Goal: Task Accomplishment & Management: Manage account settings

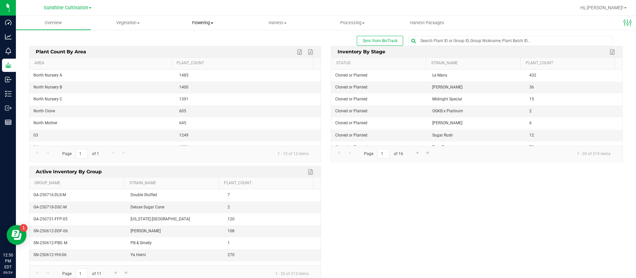
click at [206, 21] on span "Flowering" at bounding box center [203, 23] width 74 height 6
click at [201, 46] on span "Flowering groups" at bounding box center [193, 48] width 55 height 6
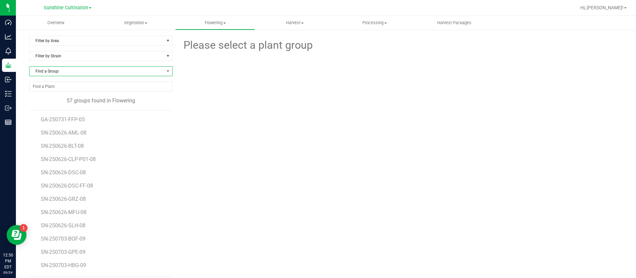
click at [66, 75] on span "Find a Group" at bounding box center [96, 71] width 134 height 9
type input "3"
type input "2"
type input "250723"
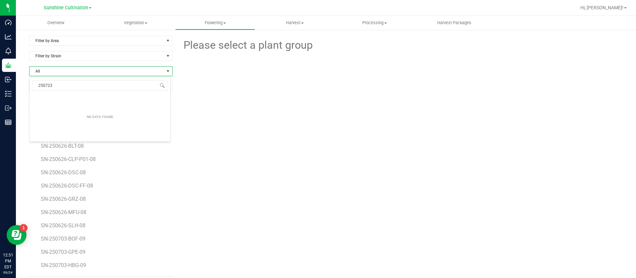
click at [459, 177] on div "Please select a plant group" at bounding box center [400, 156] width 445 height 240
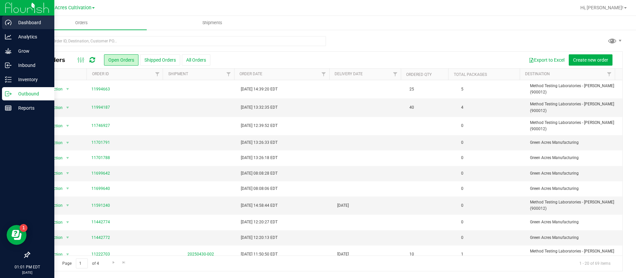
click at [18, 25] on p "Dashboard" at bounding box center [32, 23] width 40 height 8
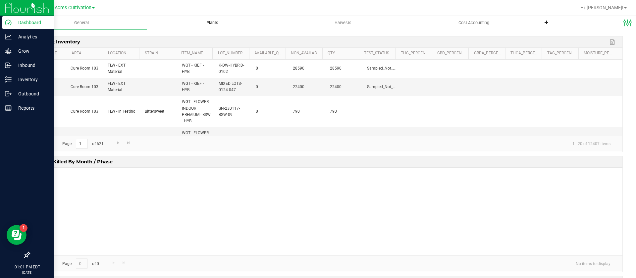
click at [208, 19] on uib-tab-heading "Plants" at bounding box center [212, 22] width 130 height 13
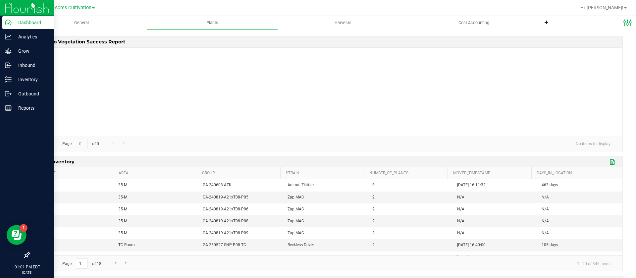
click at [608, 159] on link "Export to Excel" at bounding box center [613, 162] width 10 height 9
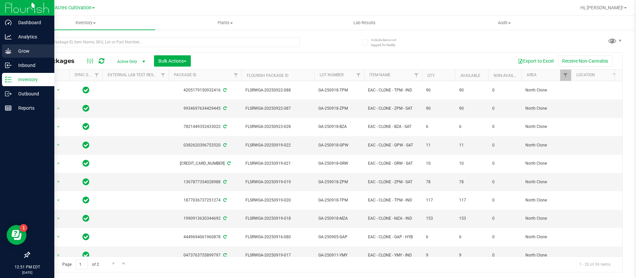
click at [12, 51] on p "Grow" at bounding box center [32, 51] width 40 height 8
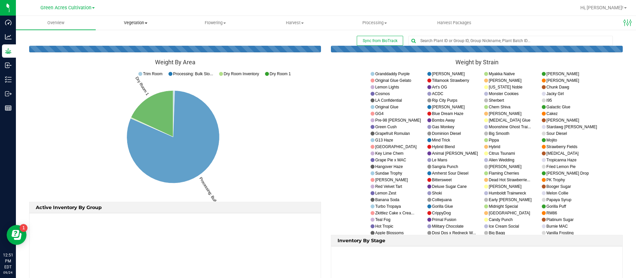
click at [145, 24] on span "Vegetation" at bounding box center [135, 23] width 79 height 6
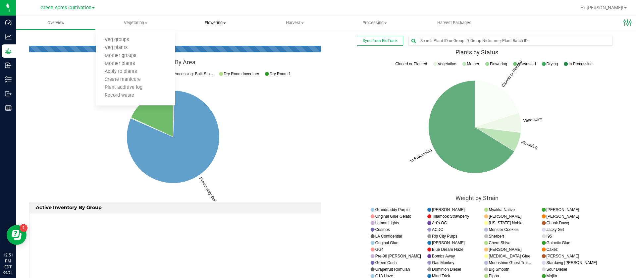
click at [224, 21] on span "Flowering" at bounding box center [215, 23] width 79 height 6
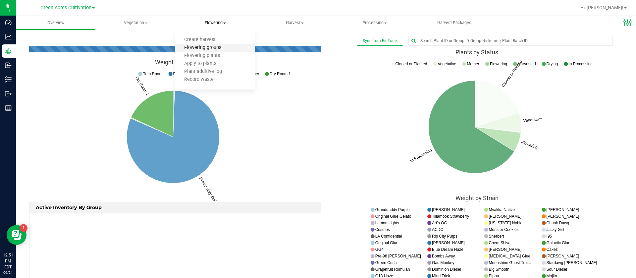
click at [218, 49] on span "Flowering groups" at bounding box center [202, 48] width 55 height 6
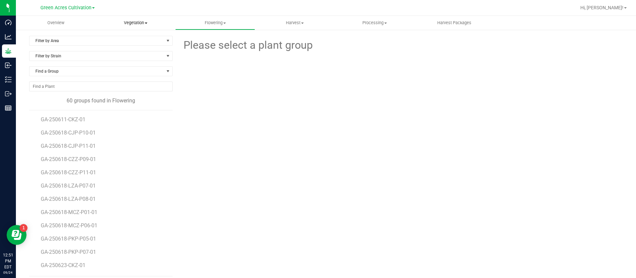
click at [139, 21] on span "Vegetation" at bounding box center [135, 23] width 79 height 6
click at [134, 56] on span "Mother groups" at bounding box center [120, 56] width 49 height 6
click at [79, 137] on span "GA-250701-HTM-M" at bounding box center [64, 137] width 47 height 6
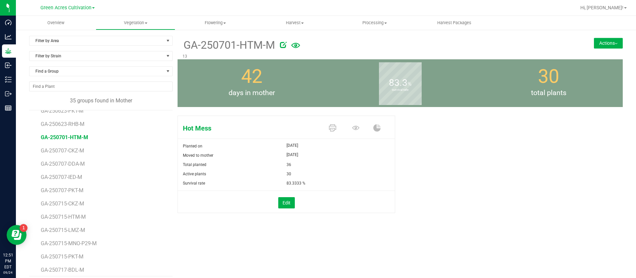
click at [597, 39] on button "Actions" at bounding box center [608, 43] width 29 height 11
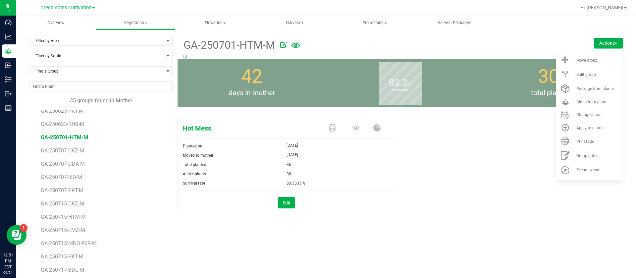
click at [591, 51] on ul "Move group Split group Package from plants Clone from plant" at bounding box center [589, 115] width 67 height 130
click at [591, 57] on li "Move group" at bounding box center [589, 60] width 67 height 14
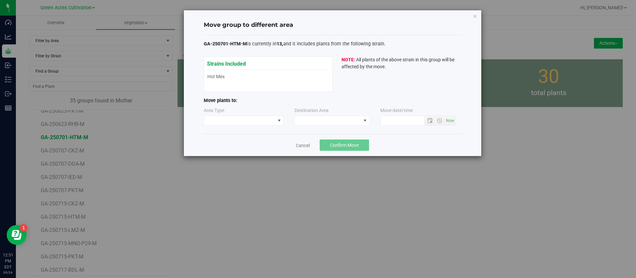
type input "9/24/2025 12:51 PM"
click at [254, 122] on span at bounding box center [239, 120] width 71 height 9
click at [226, 144] on li "Mother" at bounding box center [243, 143] width 79 height 11
click at [360, 115] on div "Destination Area" at bounding box center [332, 116] width 76 height 19
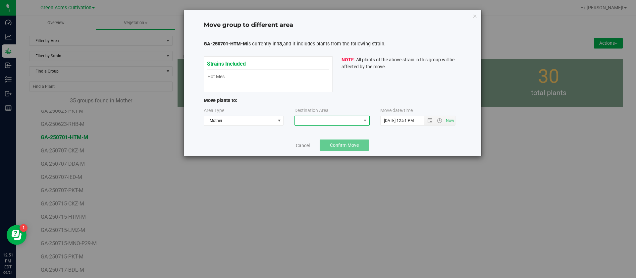
click at [347, 119] on span at bounding box center [328, 120] width 66 height 9
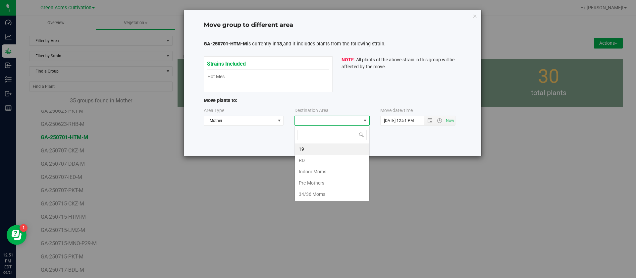
scroll to position [10, 75]
type input "19"
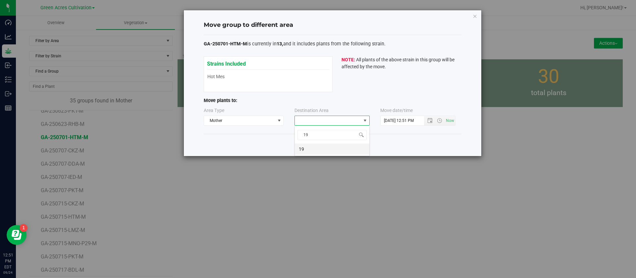
click at [337, 146] on li "19" at bounding box center [332, 148] width 75 height 11
click at [386, 117] on input "9/24/2025 12:51 PM" at bounding box center [408, 120] width 55 height 9
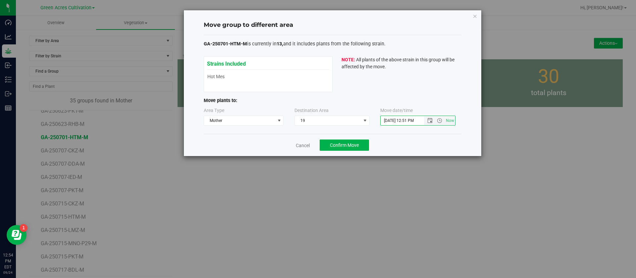
drag, startPoint x: 391, startPoint y: 119, endPoint x: 395, endPoint y: 155, distance: 36.7
click at [393, 126] on div "Area Type Mother Destination Area 19 Move date/time" at bounding box center [333, 118] width 258 height 22
type input "8/14/2025 12:51 PM"
click at [396, 159] on div "Move group to different area GA-250701-HTM-M is currently in 13, and it include…" at bounding box center [320, 139] width 641 height 278
click at [346, 141] on button "Confirm Move" at bounding box center [344, 144] width 49 height 11
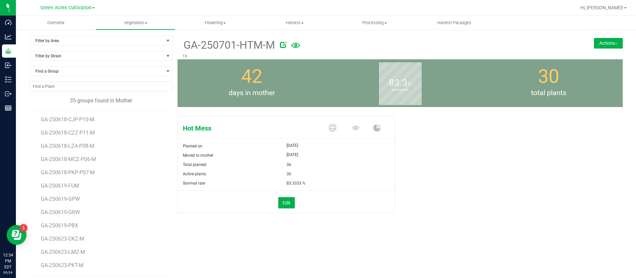
click at [398, 189] on div "Hot Mess Planted on Jul 18, 2025 Moved to mother Aug 13, 2025 Total planted 36 …" at bounding box center [400, 171] width 445 height 117
click at [219, 27] on uib-tab-heading "Flowering Create harvest Flowering groups Flowering plants Apply to plants Plan…" at bounding box center [215, 22] width 79 height 13
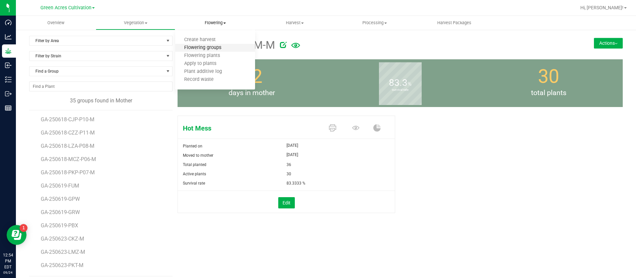
click at [210, 50] on span "Flowering groups" at bounding box center [202, 48] width 55 height 6
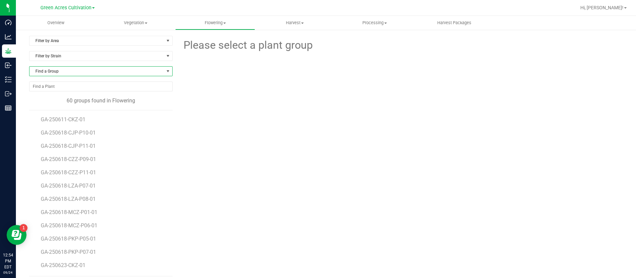
click at [81, 76] on span "Find a Group" at bounding box center [96, 71] width 134 height 9
type input "250723-ht"
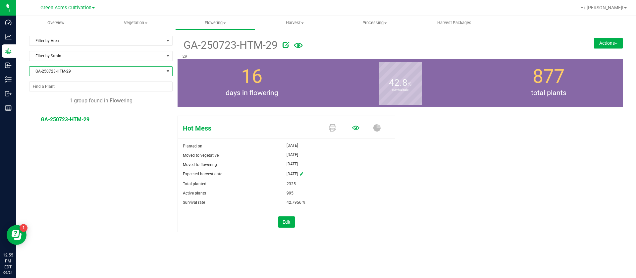
click at [358, 131] on icon at bounding box center [355, 127] width 7 height 7
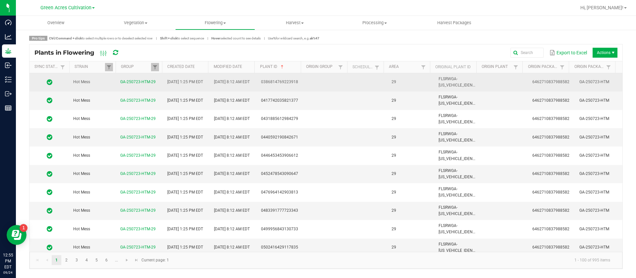
click at [382, 83] on td at bounding box center [369, 82] width 36 height 18
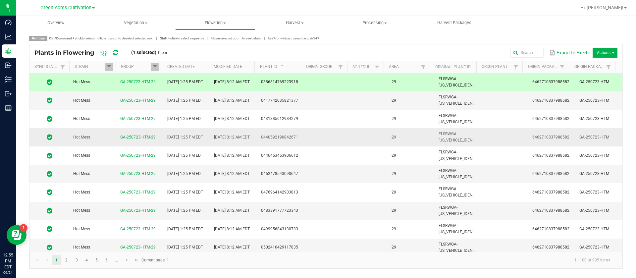
click at [399, 140] on td "29" at bounding box center [411, 137] width 47 height 18
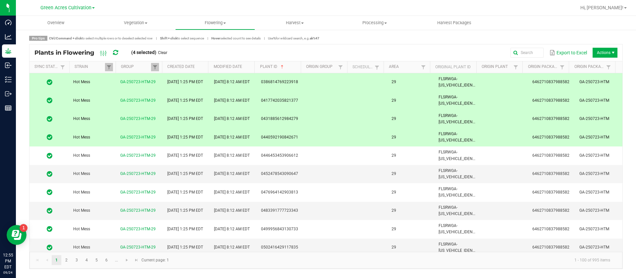
click at [614, 51] on span "Actions" at bounding box center [612, 52] width 5 height 5
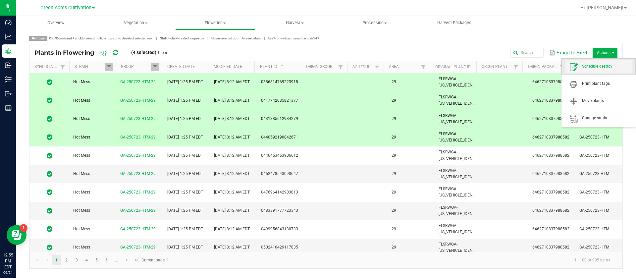
click at [597, 71] on span "Schedule destroy" at bounding box center [598, 66] width 66 height 13
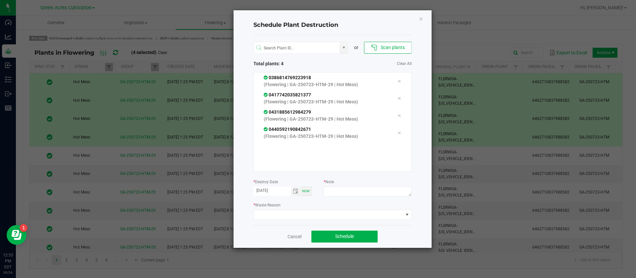
click at [360, 198] on div at bounding box center [368, 192] width 88 height 12
click at [363, 193] on textarea at bounding box center [368, 191] width 88 height 10
type textarea "waste"
click at [264, 214] on span at bounding box center [328, 214] width 149 height 9
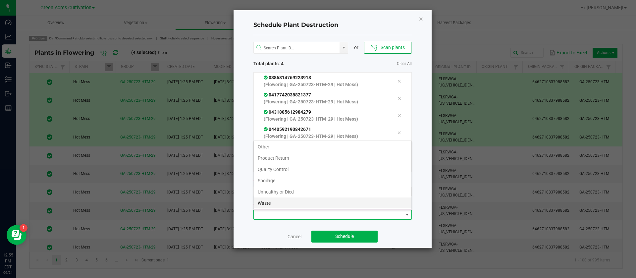
scroll to position [24, 0]
click at [270, 199] on li "Waste" at bounding box center [333, 202] width 158 height 11
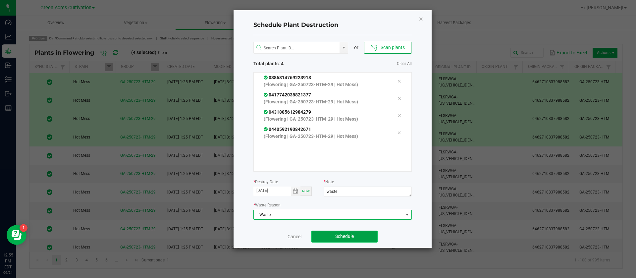
click at [340, 234] on span "Schedule" at bounding box center [344, 236] width 19 height 5
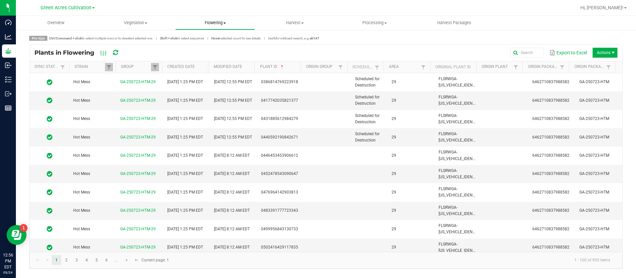
click at [202, 20] on span "Flowering" at bounding box center [215, 23] width 79 height 6
click at [218, 48] on span "Flowering groups" at bounding box center [202, 48] width 55 height 6
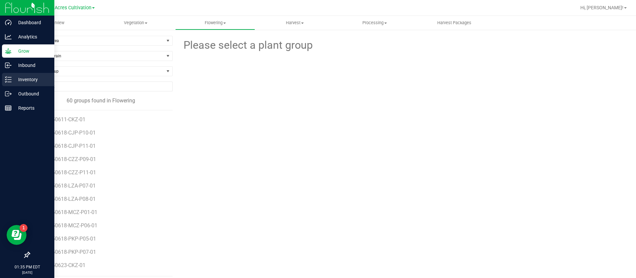
click at [19, 77] on p "Inventory" at bounding box center [32, 80] width 40 height 8
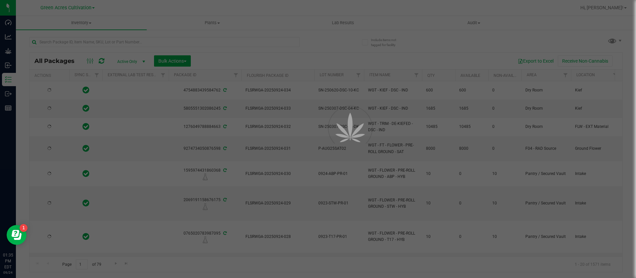
click at [607, 37] on div at bounding box center [318, 139] width 636 height 278
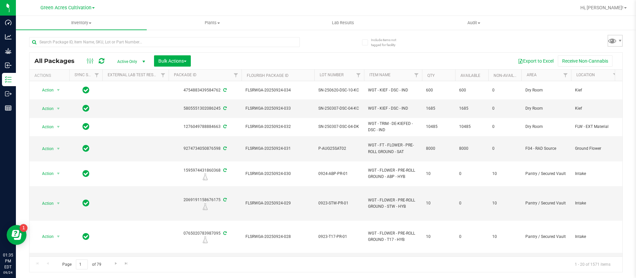
click at [609, 38] on span at bounding box center [612, 41] width 10 height 10
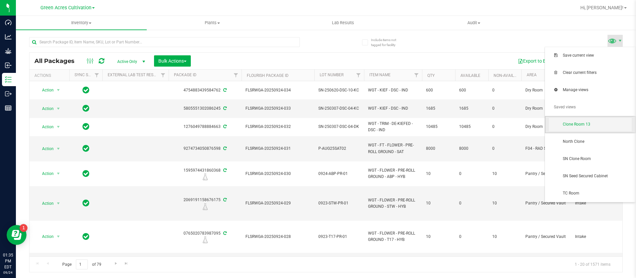
click at [578, 123] on span "Clone Room 13" at bounding box center [597, 125] width 69 height 6
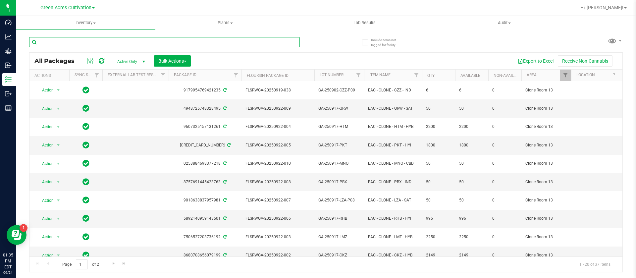
click at [121, 41] on input "text" at bounding box center [164, 42] width 271 height 10
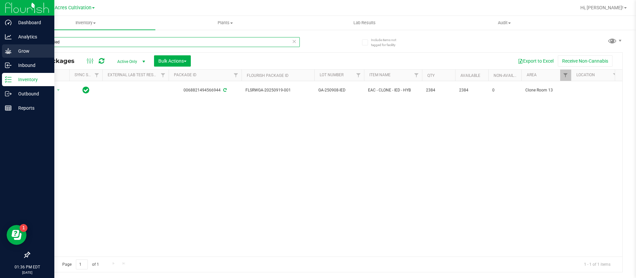
type input "250908-ied"
click at [0, 46] on link "Grow" at bounding box center [27, 51] width 54 height 14
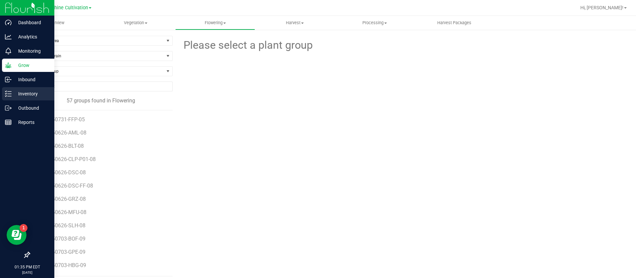
click at [7, 94] on icon at bounding box center [8, 93] width 7 height 7
